Goal: Book appointment/travel/reservation

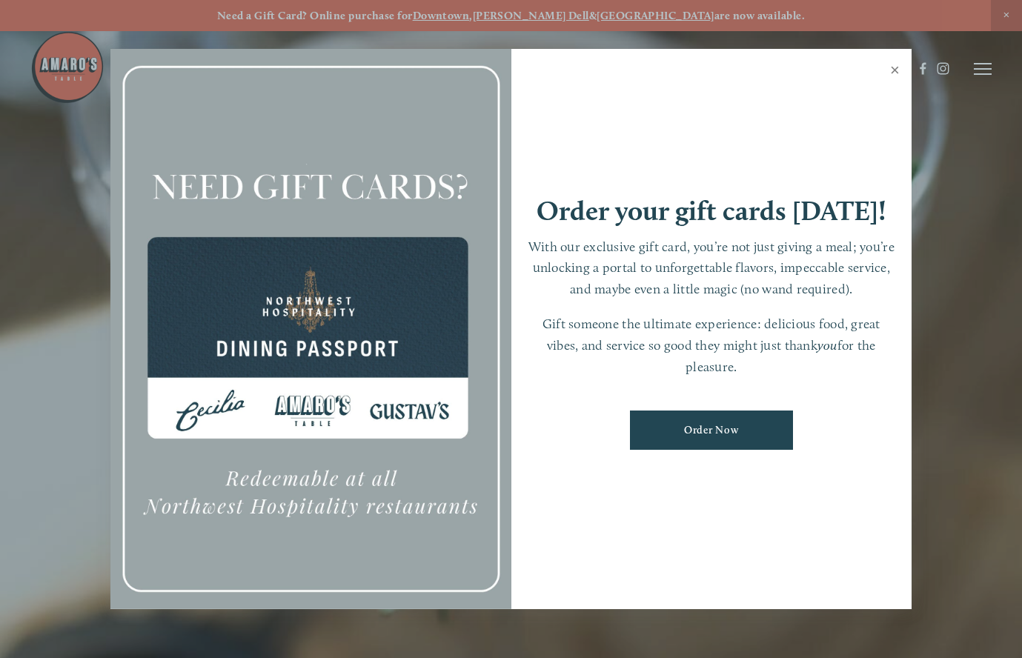
click at [892, 74] on link "Close" at bounding box center [895, 72] width 29 height 42
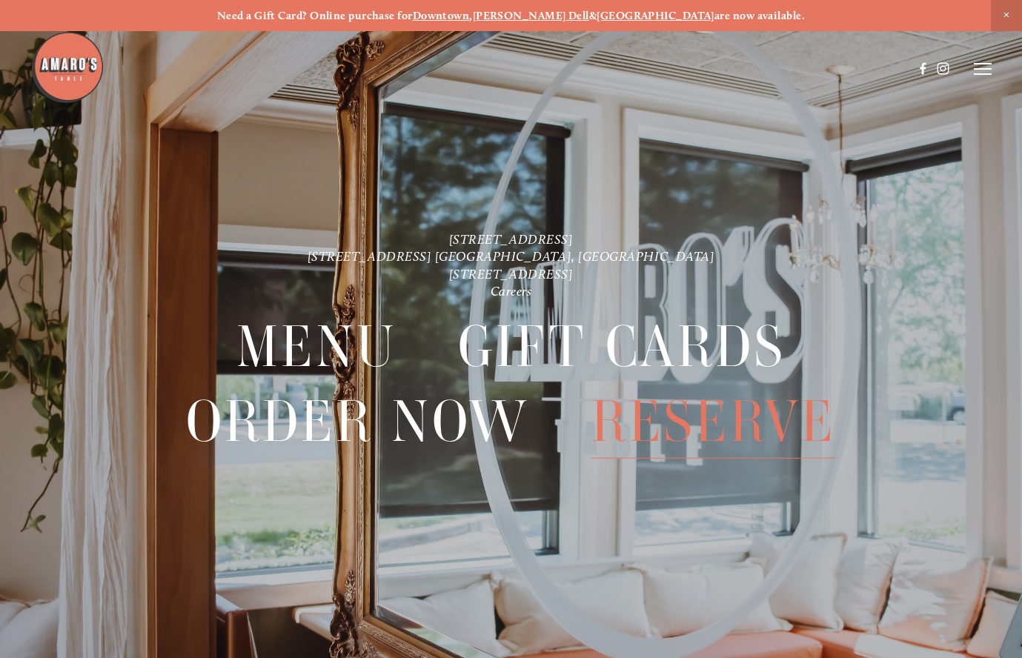
click at [690, 432] on span "Reserve" at bounding box center [713, 422] width 245 height 74
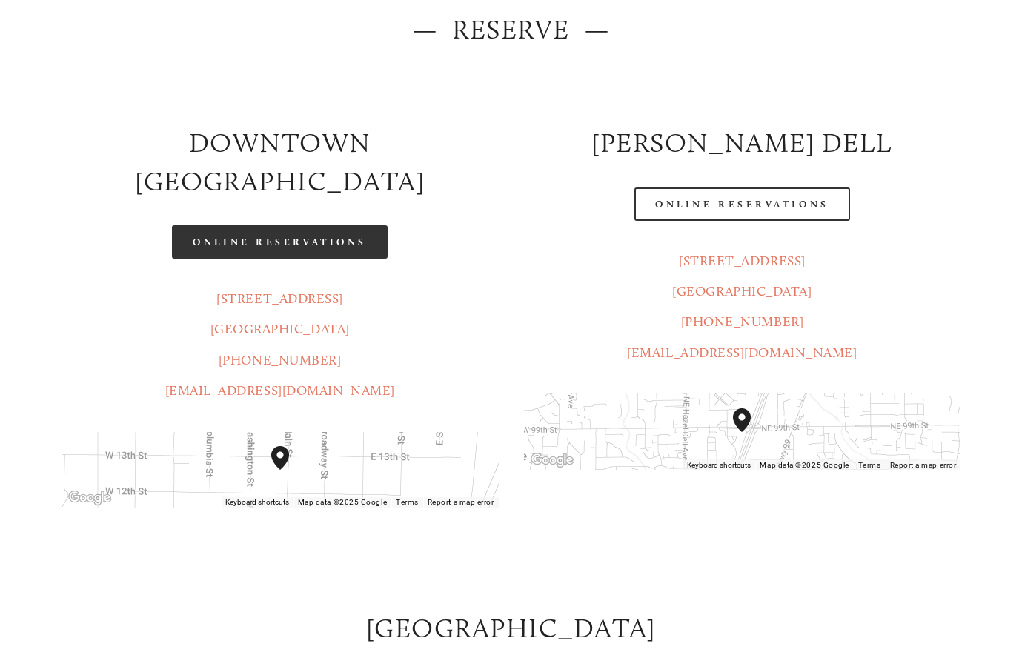
scroll to position [208, 0]
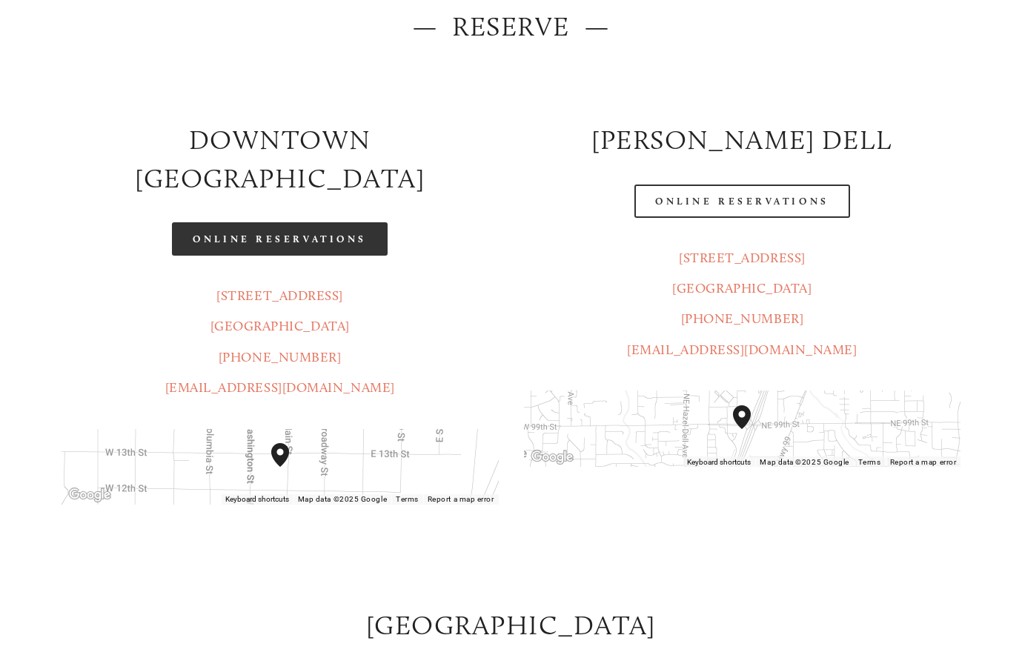
click at [279, 222] on link "Online Reservations" at bounding box center [279, 238] width 215 height 33
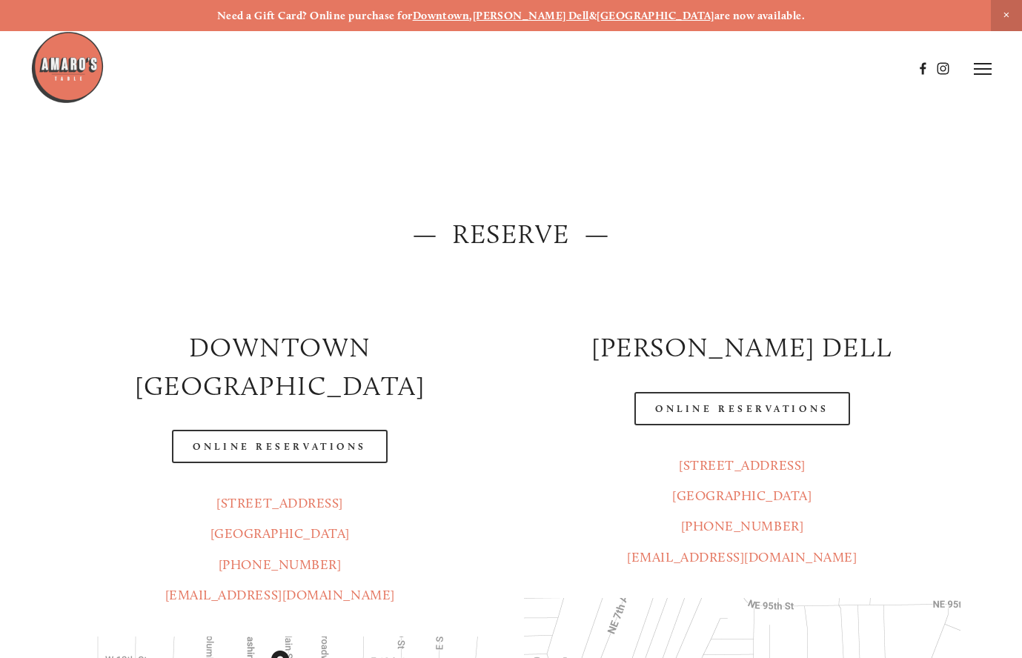
scroll to position [0, 0]
click at [978, 72] on icon at bounding box center [983, 68] width 18 height 13
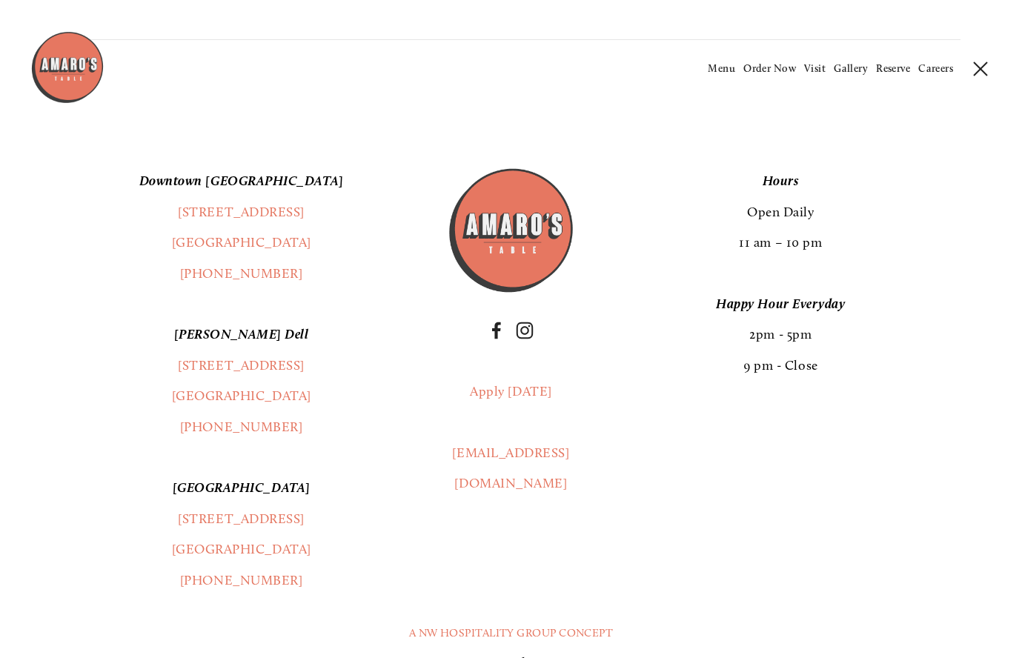
scroll to position [1550, 0]
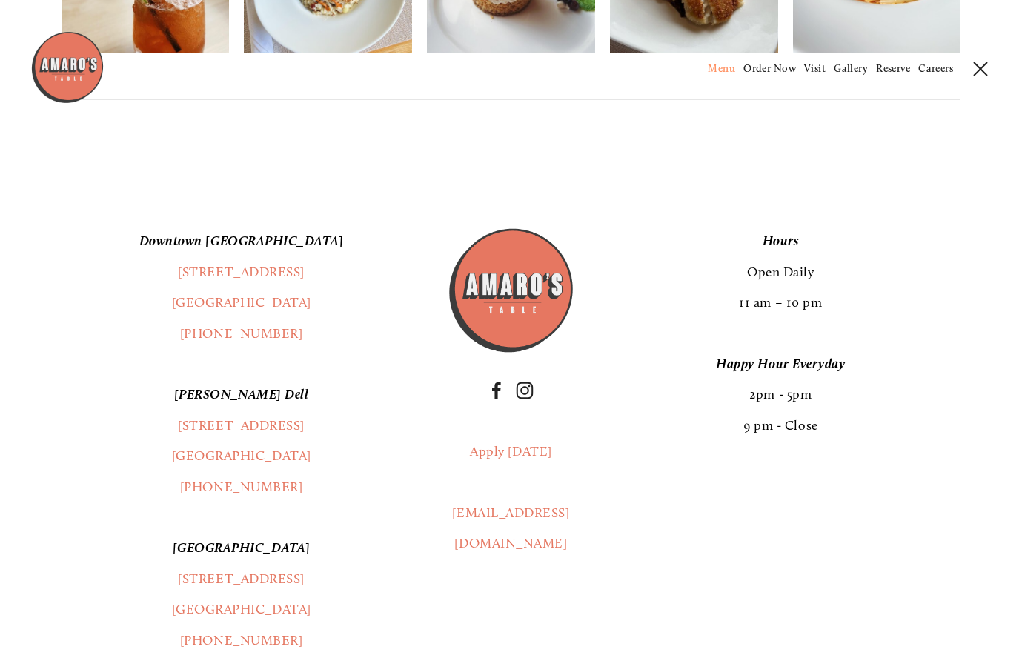
click at [722, 67] on span "Menu" at bounding box center [721, 68] width 27 height 13
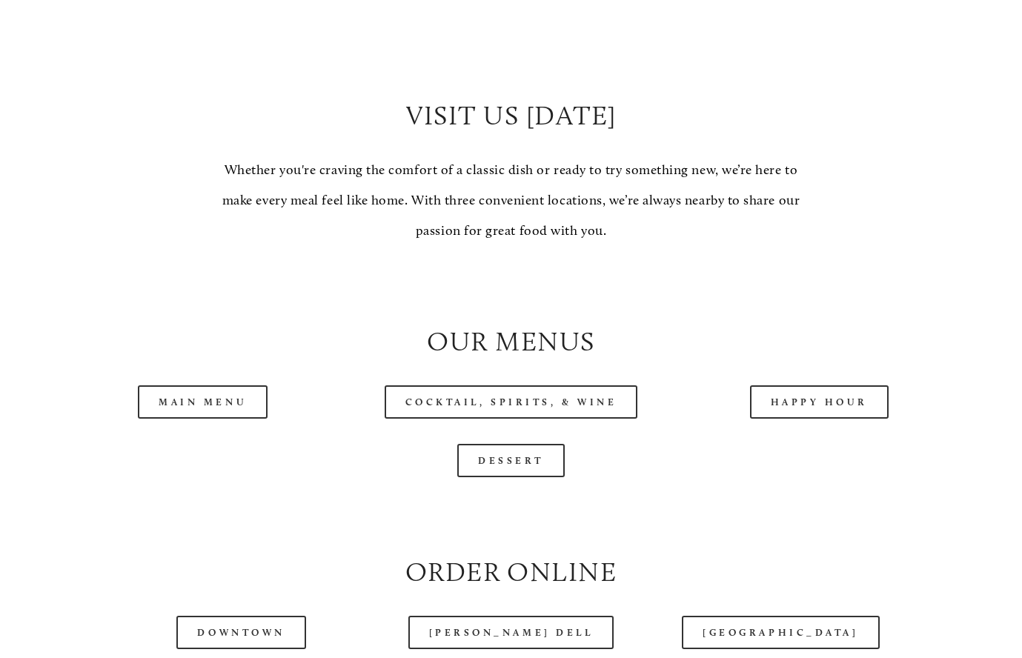
scroll to position [1193, 0]
click at [781, 384] on link "Happy Hour" at bounding box center [819, 400] width 139 height 33
click at [506, 448] on link "Dessert" at bounding box center [510, 458] width 107 height 33
click at [236, 397] on link "Main Menu" at bounding box center [203, 400] width 130 height 33
